Goal: Find contact information: Find contact information

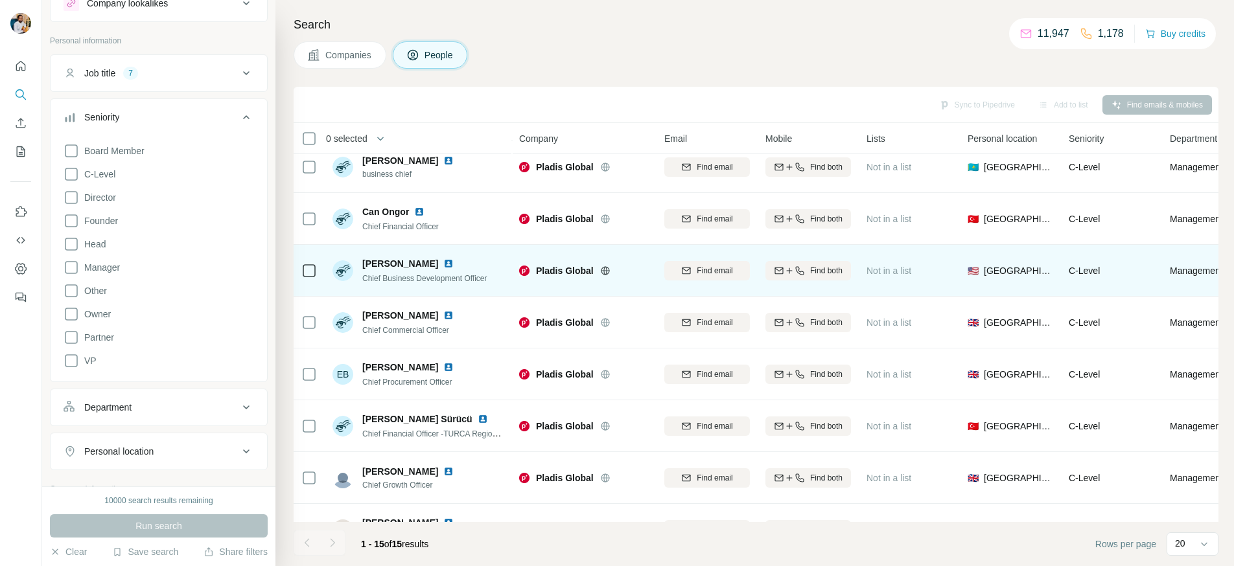
scroll to position [286, 0]
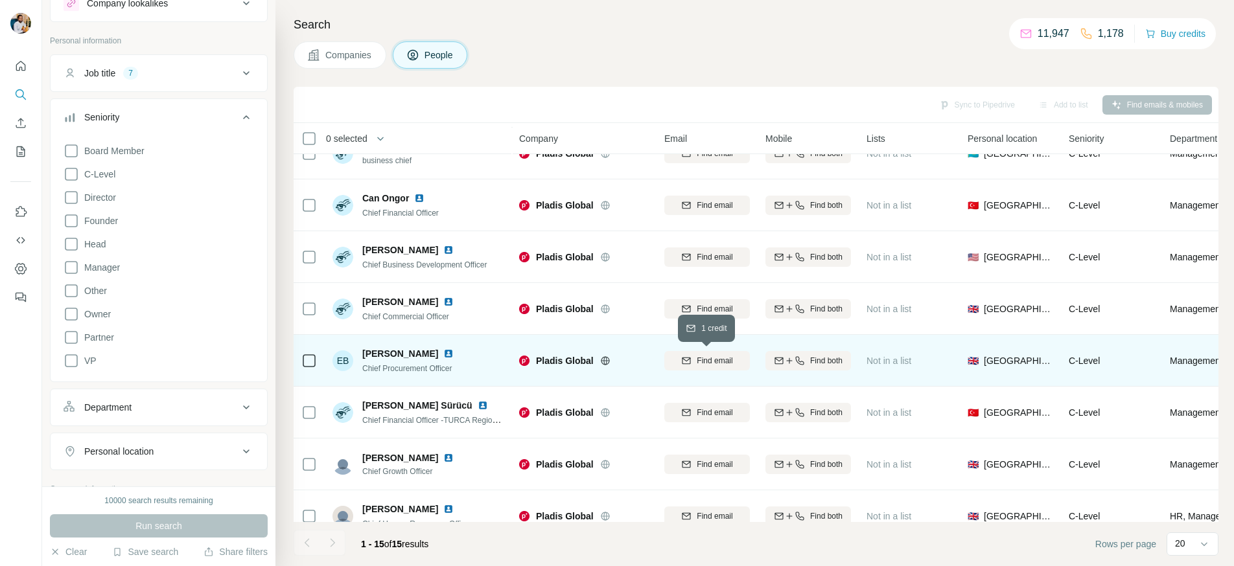
click at [729, 362] on span "Find email" at bounding box center [714, 361] width 36 height 12
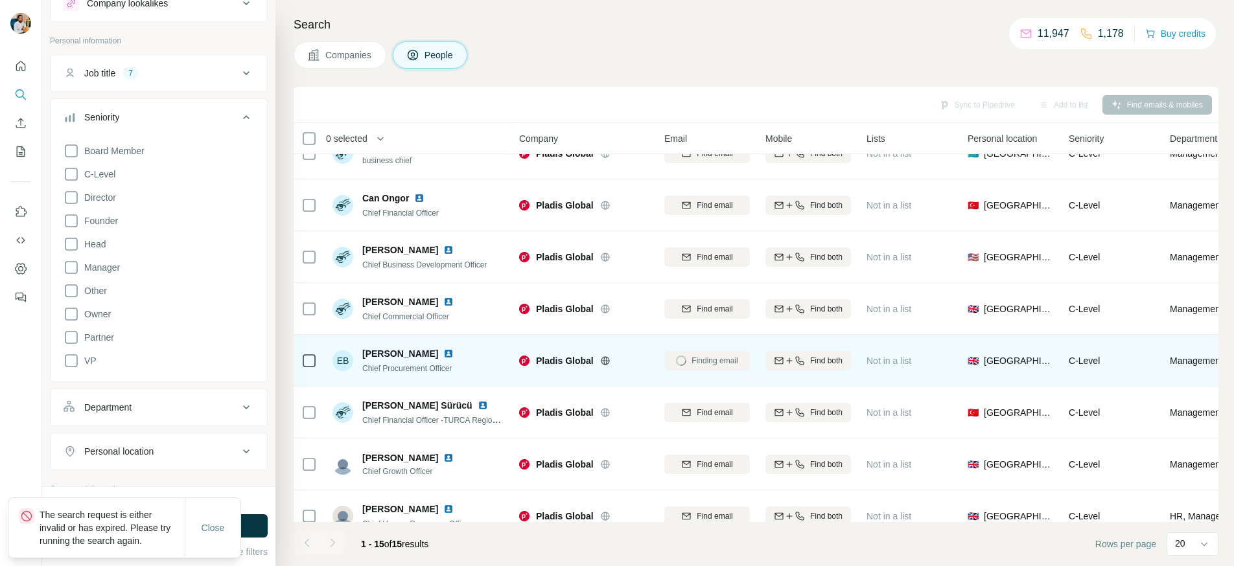
click at [371, 351] on span "[PERSON_NAME]" at bounding box center [400, 353] width 76 height 13
copy span "[PERSON_NAME]"
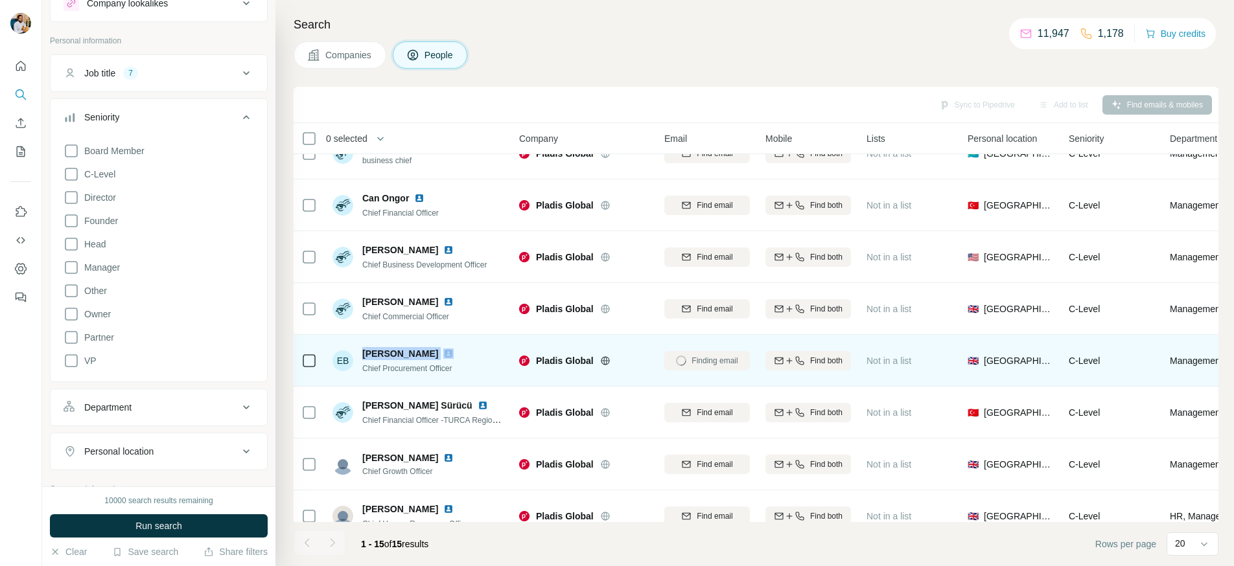
click at [422, 369] on span "Chief Procurement Officer" at bounding box center [407, 368] width 90 height 9
copy span "Chief Procurement Officer"
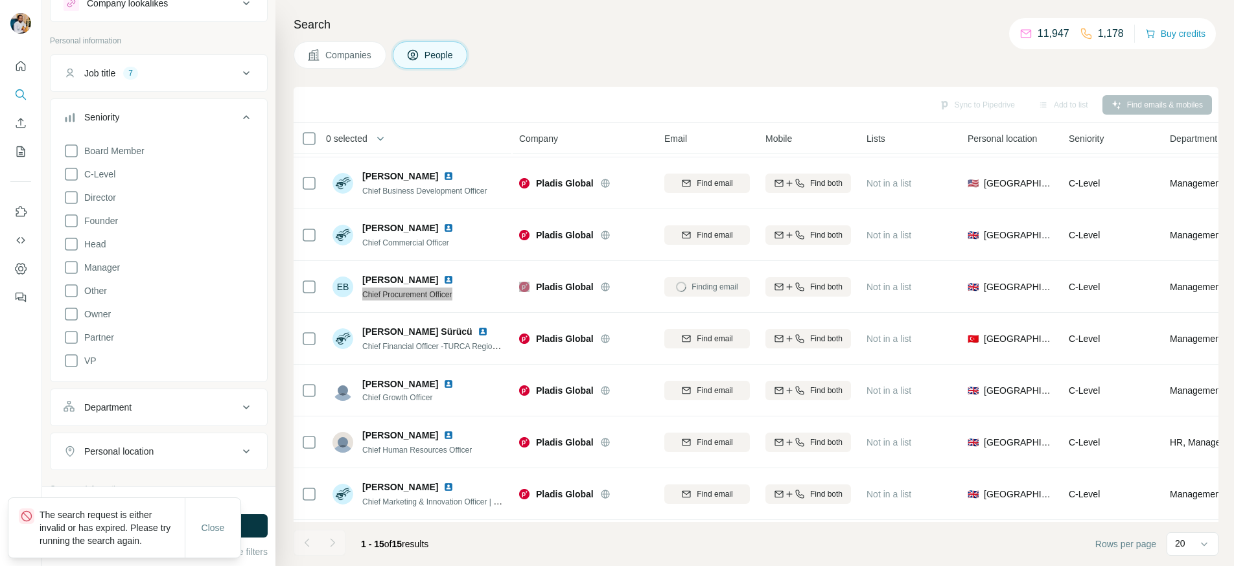
scroll to position [347, 0]
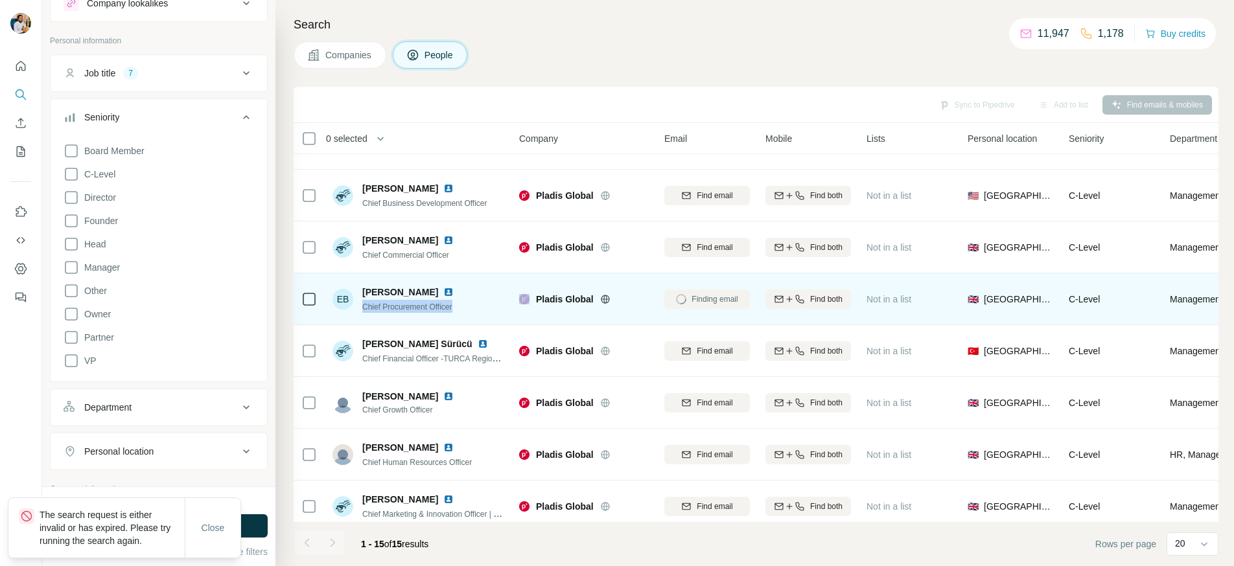
click at [443, 293] on img at bounding box center [448, 292] width 10 height 10
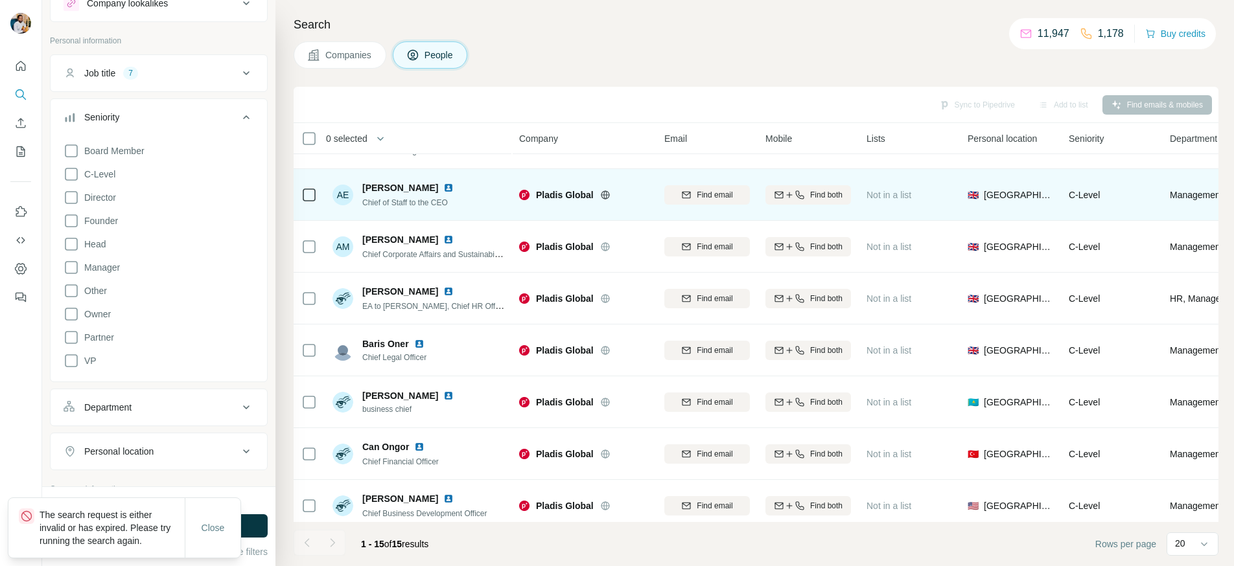
scroll to position [22, 0]
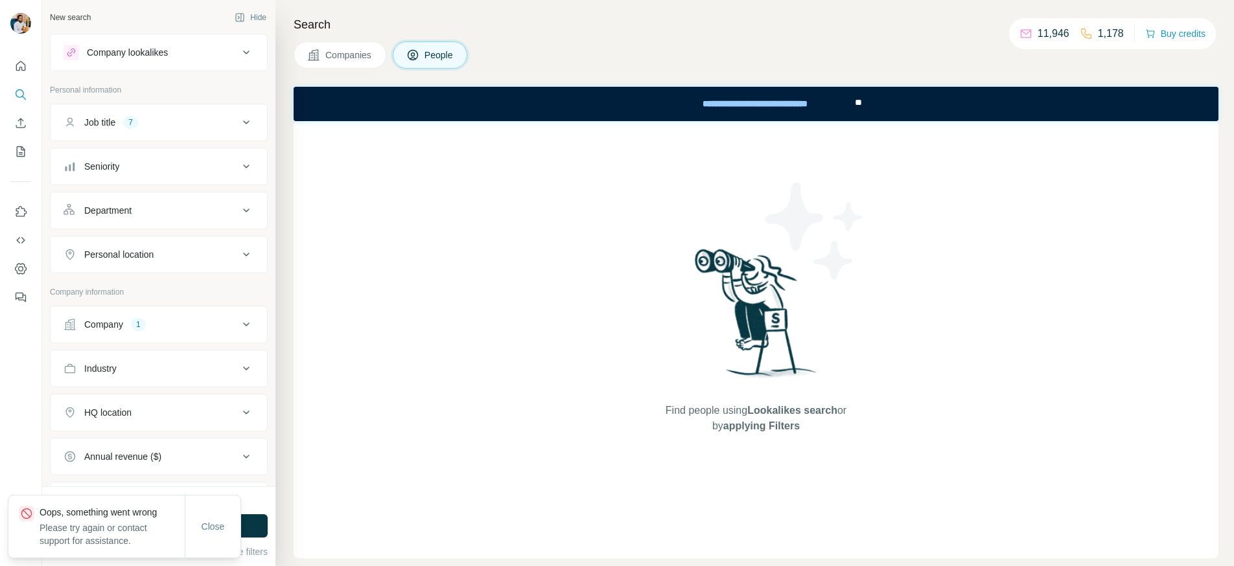
click at [458, 60] on button "People" at bounding box center [430, 54] width 75 height 27
